Goal: Information Seeking & Learning: Understand process/instructions

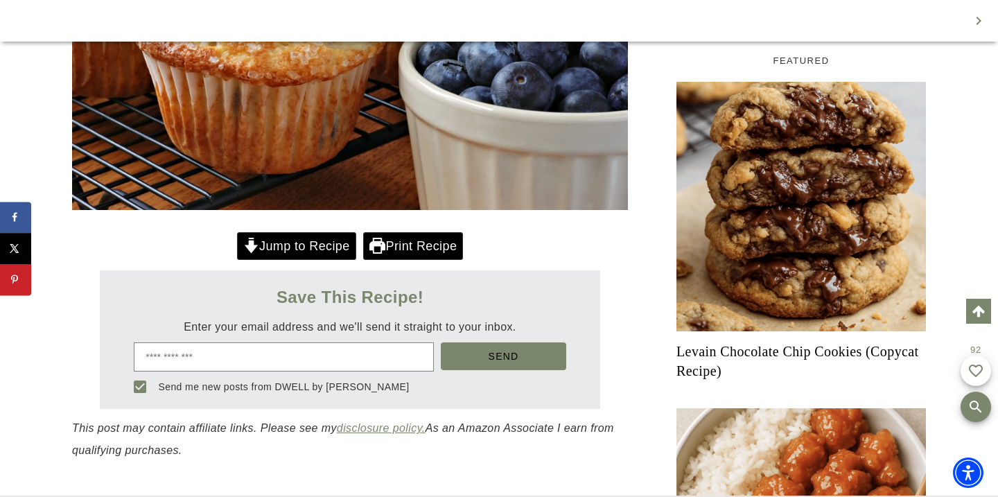
scroll to position [589, 0]
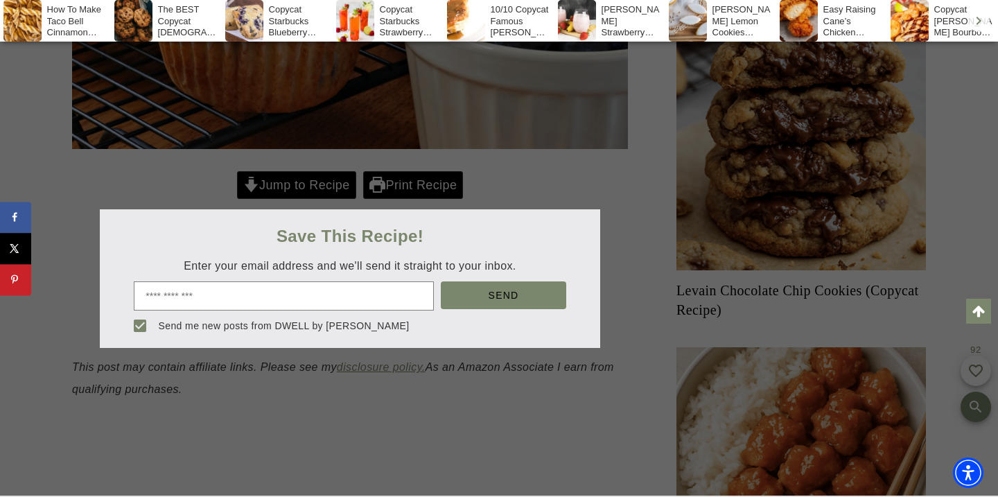
click at [296, 186] on div at bounding box center [499, 248] width 998 height 497
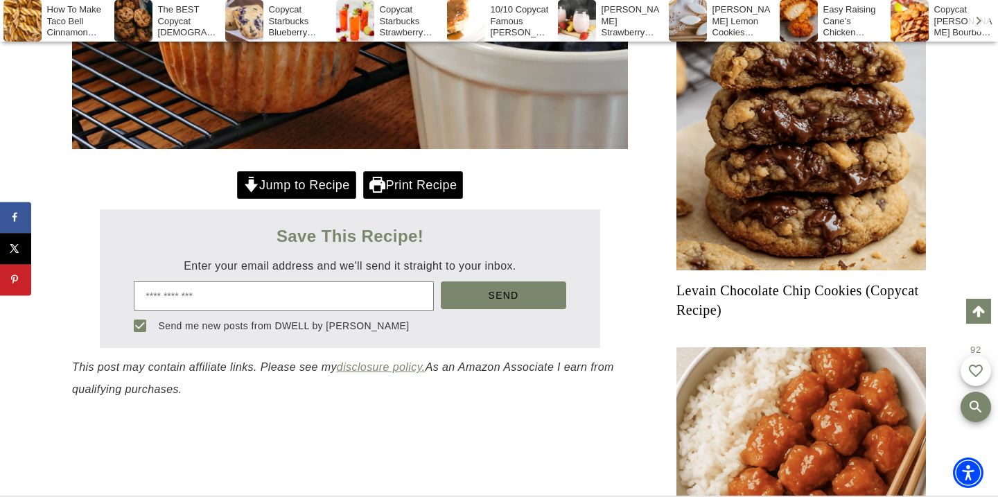
scroll to position [0, 0]
click at [334, 187] on link "Jump to Recipe" at bounding box center [296, 185] width 119 height 28
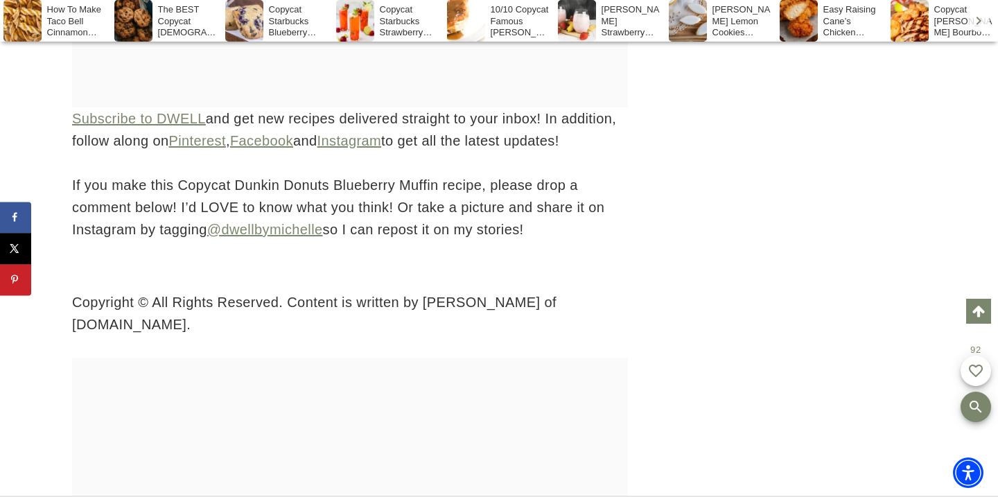
scroll to position [6942, 0]
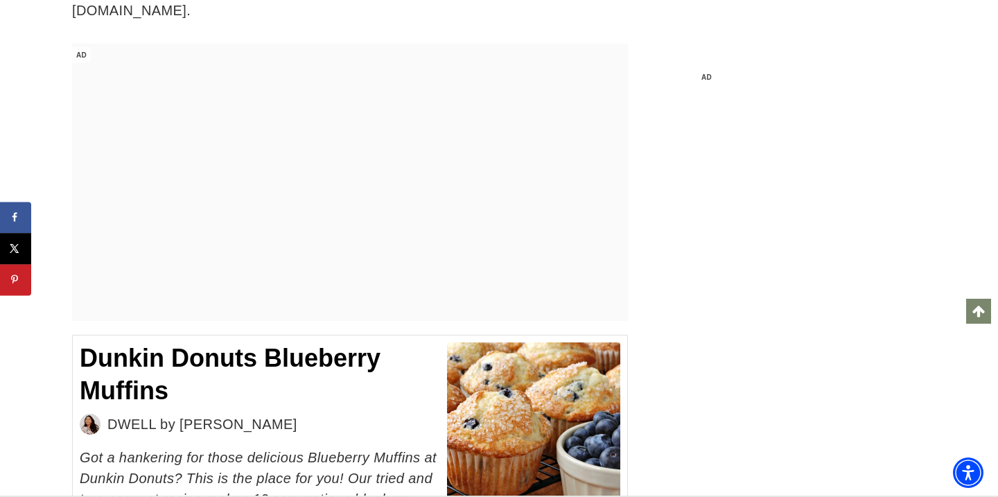
scroll to position [6921, 0]
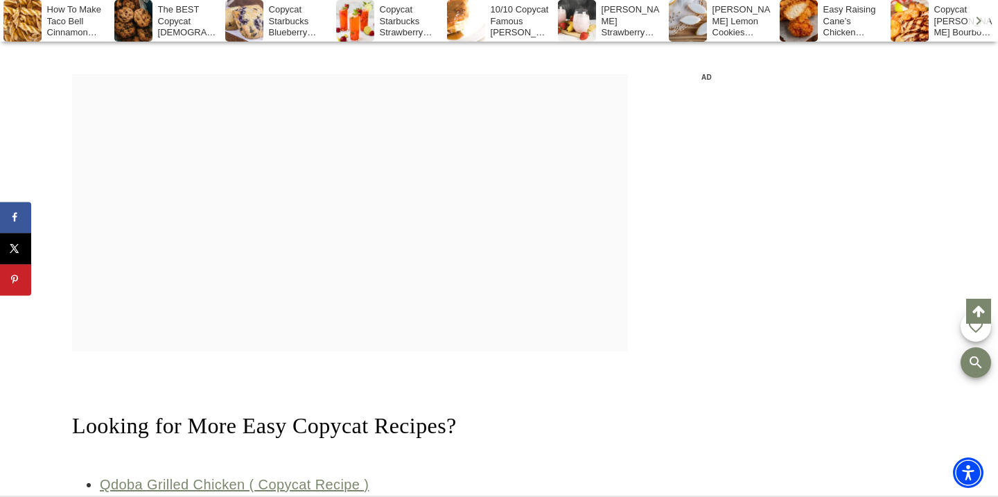
scroll to position [5508, 0]
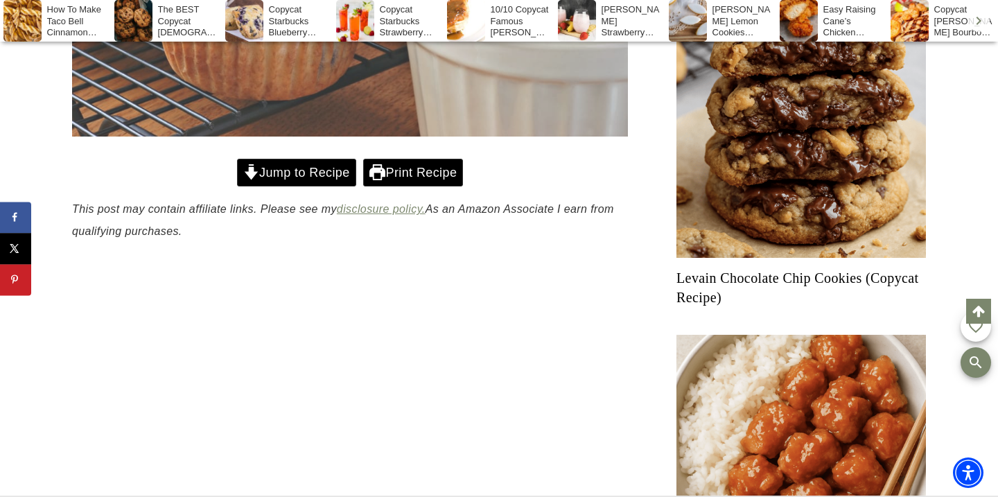
scroll to position [605, 0]
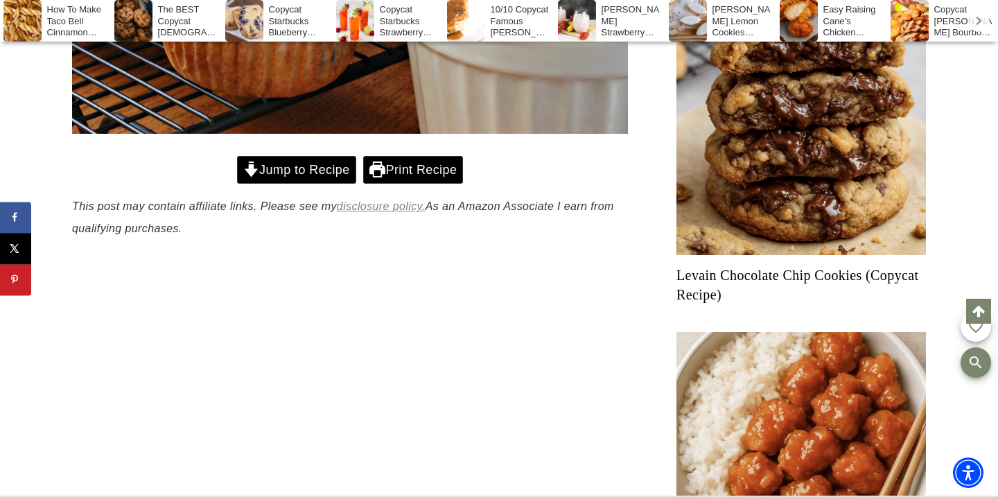
click at [318, 173] on link "Jump to Recipe" at bounding box center [296, 170] width 119 height 28
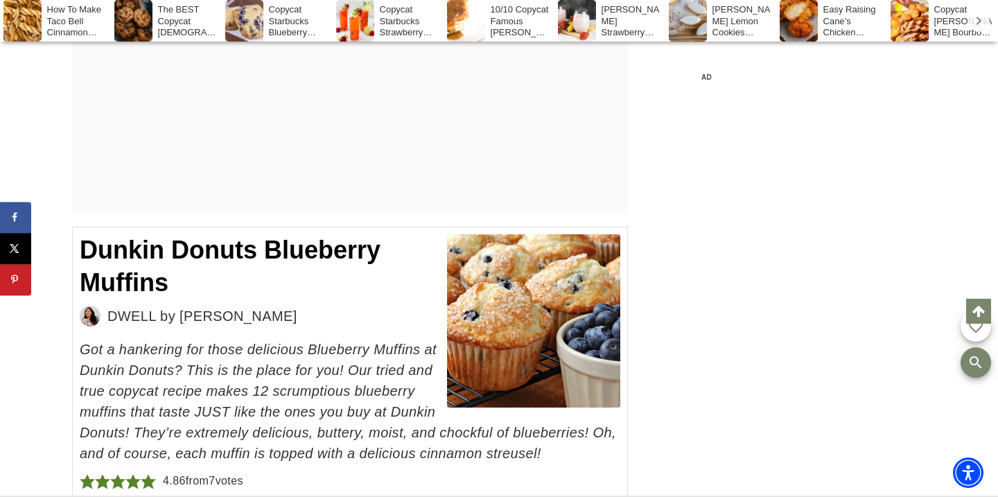
scroll to position [7039, 0]
